Goal: Check status: Check status

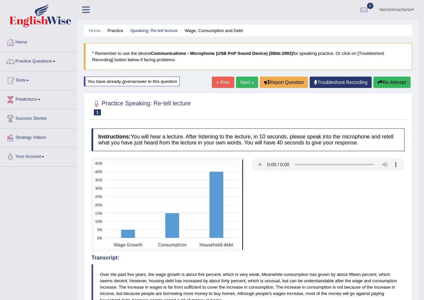
click at [240, 80] on link "Next »" at bounding box center [247, 82] width 22 height 11
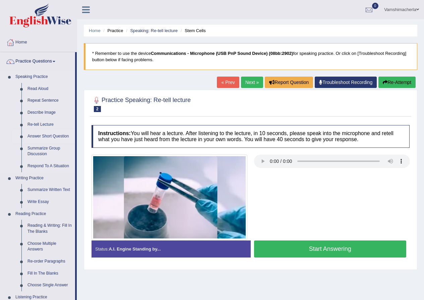
click at [32, 137] on link "Answer Short Question" at bounding box center [49, 137] width 51 height 12
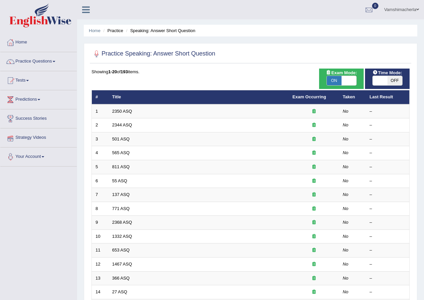
drag, startPoint x: 47, startPoint y: 197, endPoint x: 58, endPoint y: 265, distance: 69.3
click at [58, 265] on div "Toggle navigation Home Practice Questions Speaking Practice Read Aloud Repeat S…" at bounding box center [212, 220] width 424 height 440
click at [317, 9] on ul "Vamshimacherla Toggle navigation Username: vamshimacherla_parramatta Access Typ…" at bounding box center [302, 9] width 243 height 19
click at [47, 158] on link "Your Account" at bounding box center [38, 156] width 76 height 17
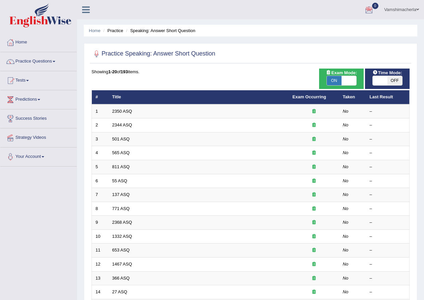
click at [47, 158] on link "Your Account" at bounding box center [38, 156] width 76 height 17
click at [31, 119] on link "Success Stories" at bounding box center [38, 118] width 76 height 17
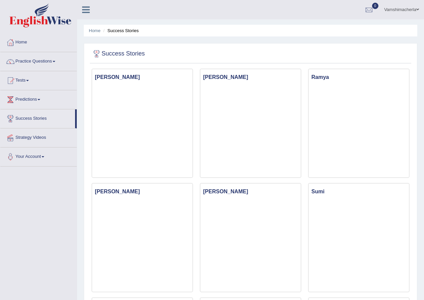
click at [32, 38] on link "Home" at bounding box center [38, 41] width 76 height 17
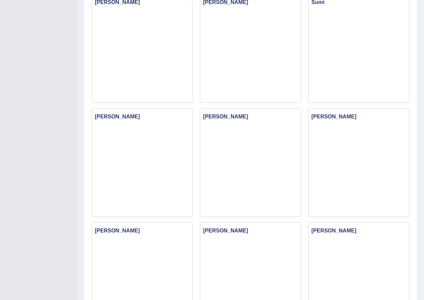
scroll to position [201, 0]
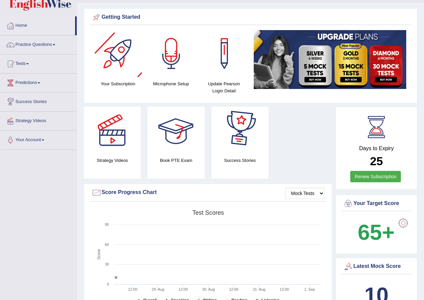
scroll to position [33, 0]
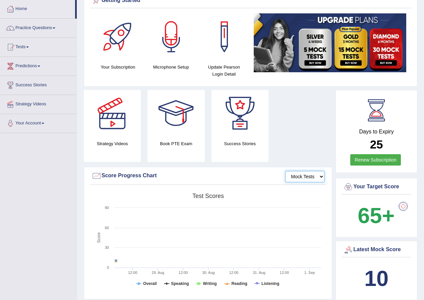
click at [301, 181] on select "Mock Tests" at bounding box center [304, 176] width 39 height 11
click at [301, 178] on select "Mock Tests" at bounding box center [304, 176] width 39 height 11
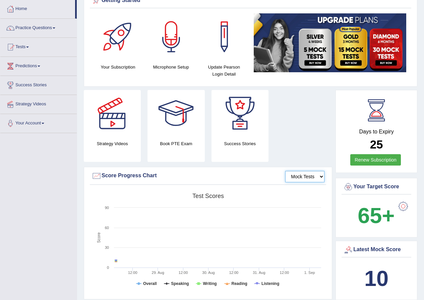
click at [301, 178] on select "Mock Tests" at bounding box center [304, 176] width 39 height 11
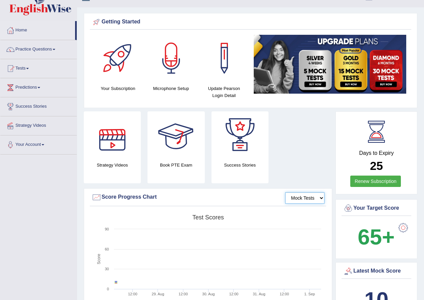
scroll to position [0, 0]
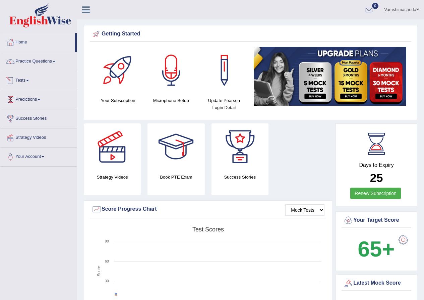
click at [35, 79] on link "Tests" at bounding box center [38, 79] width 76 height 17
click at [40, 61] on link "Practice Questions" at bounding box center [38, 60] width 76 height 17
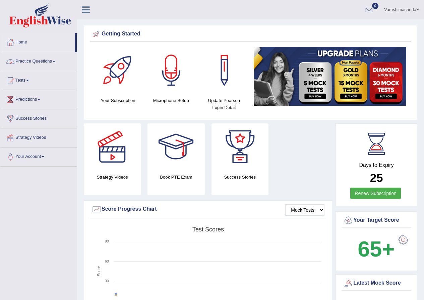
click at [40, 61] on link "Practice Questions" at bounding box center [38, 60] width 76 height 17
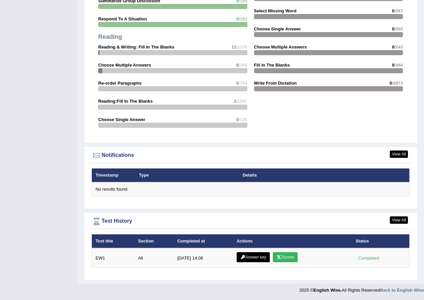
scroll to position [670, 0]
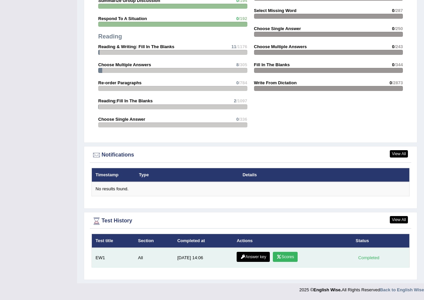
click at [282, 254] on link "Scores" at bounding box center [285, 257] width 25 height 10
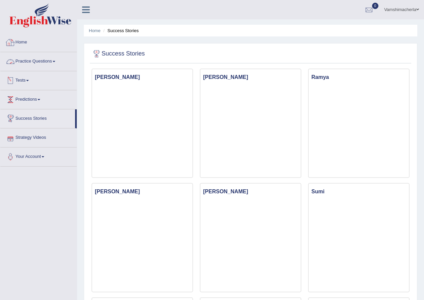
click at [46, 23] on img at bounding box center [40, 15] width 62 height 24
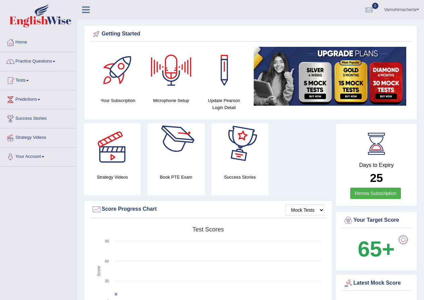
click at [198, 158] on div at bounding box center [175, 147] width 47 height 47
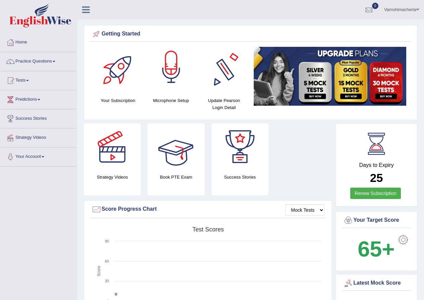
click at [180, 152] on div at bounding box center [175, 147] width 47 height 47
click at [181, 152] on div at bounding box center [175, 147] width 47 height 47
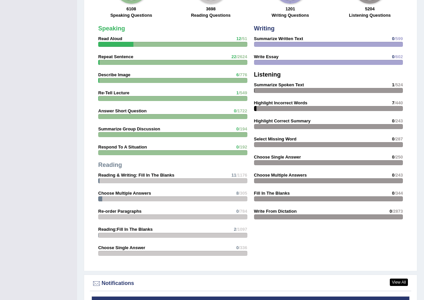
scroll to position [670, 0]
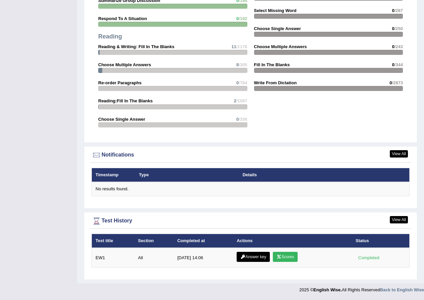
click at [409, 269] on div "Test title Section Completed at Actions Status EW1 All 8/28/25 14:06 Answer key…" at bounding box center [250, 255] width 321 height 43
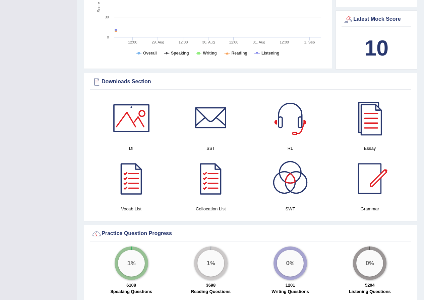
scroll to position [268, 0]
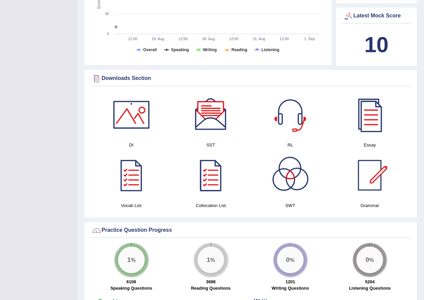
click at [276, 180] on div at bounding box center [290, 175] width 47 height 47
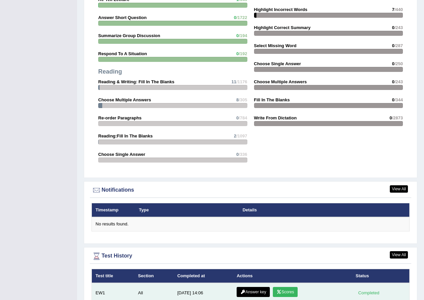
scroll to position [670, 0]
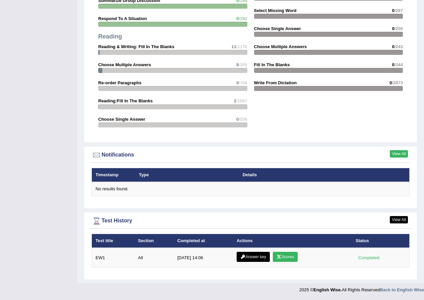
click at [404, 152] on link "View All" at bounding box center [399, 153] width 18 height 7
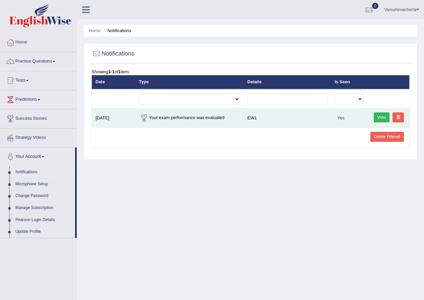
click at [378, 112] on td "View" at bounding box center [387, 118] width 43 height 19
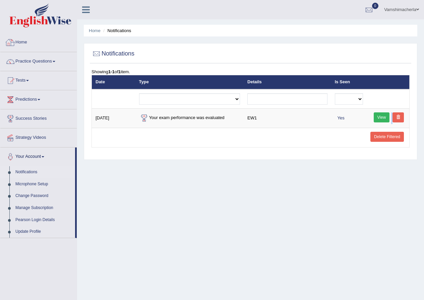
click at [28, 37] on link "Home" at bounding box center [38, 41] width 76 height 17
